Goal: Information Seeking & Learning: Stay updated

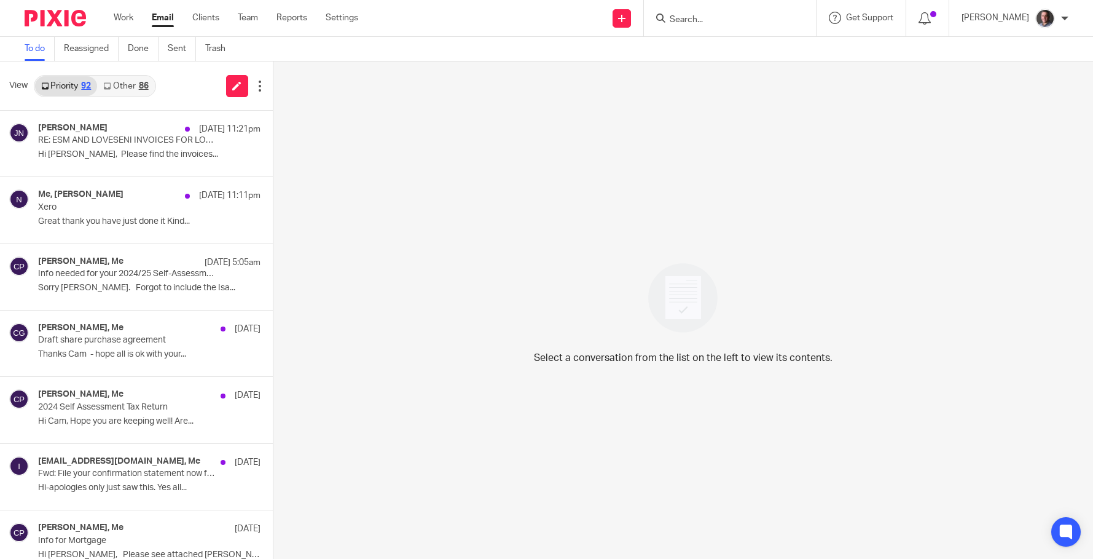
click at [121, 87] on link "Other 86" at bounding box center [125, 86] width 57 height 20
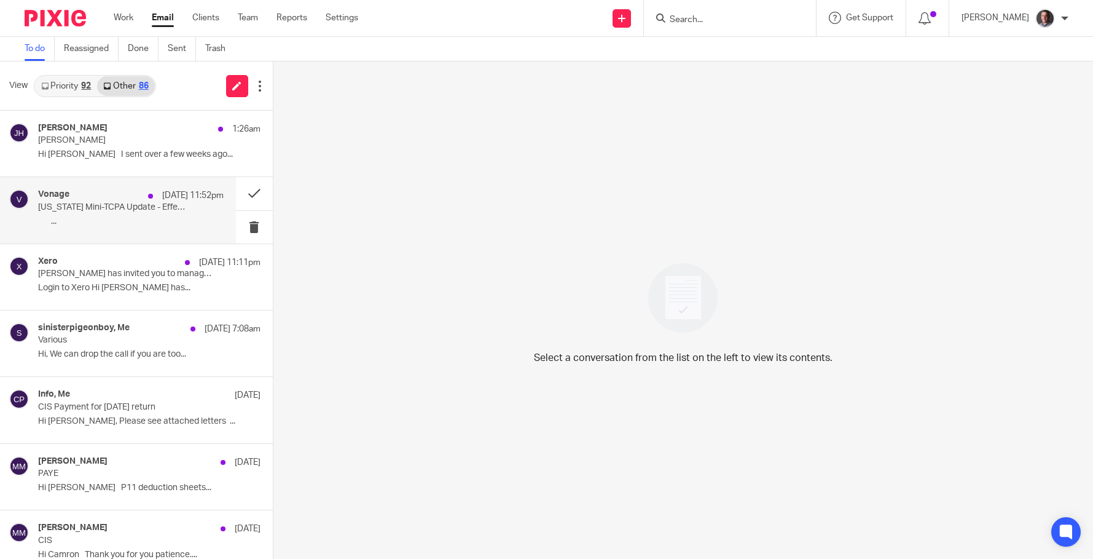
click at [95, 205] on p "[US_STATE] Mini-TCPA Update - Effective [DATE]" at bounding box center [112, 207] width 148 height 10
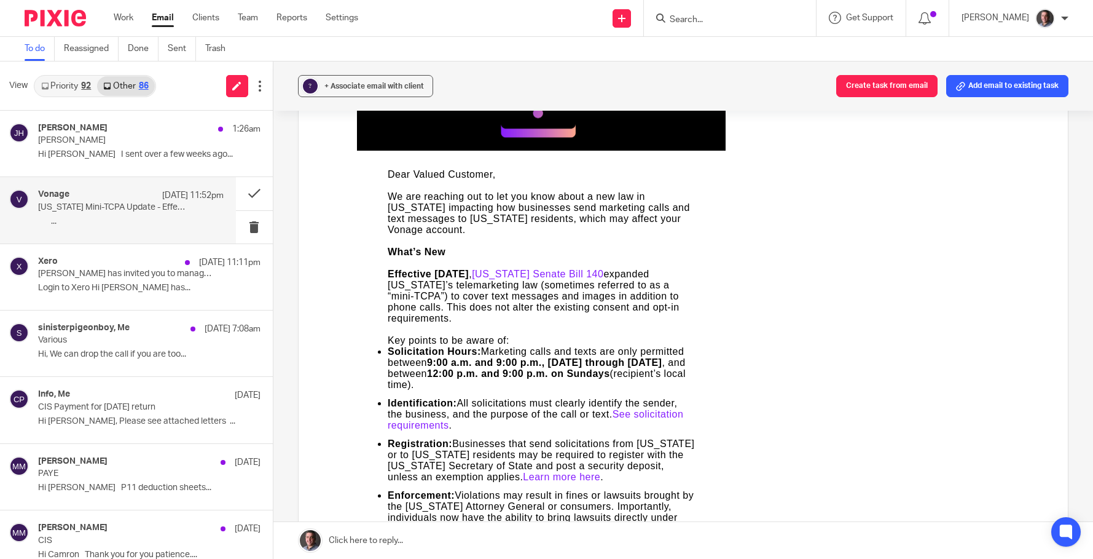
scroll to position [280, 0]
click at [249, 192] on button at bounding box center [254, 193] width 37 height 33
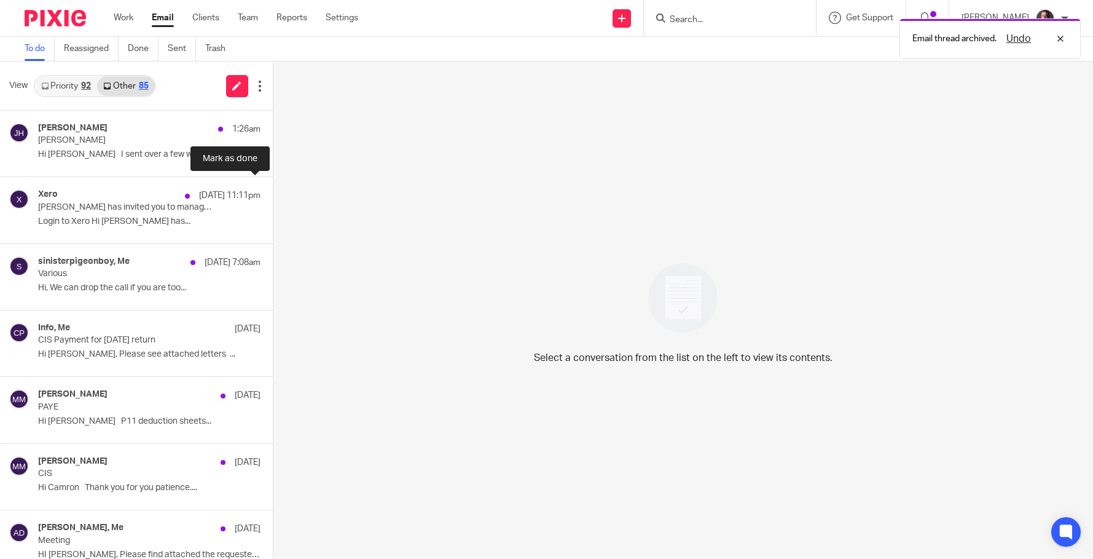
click at [273, 192] on button at bounding box center [278, 193] width 10 height 33
